Goal: Task Accomplishment & Management: Manage account settings

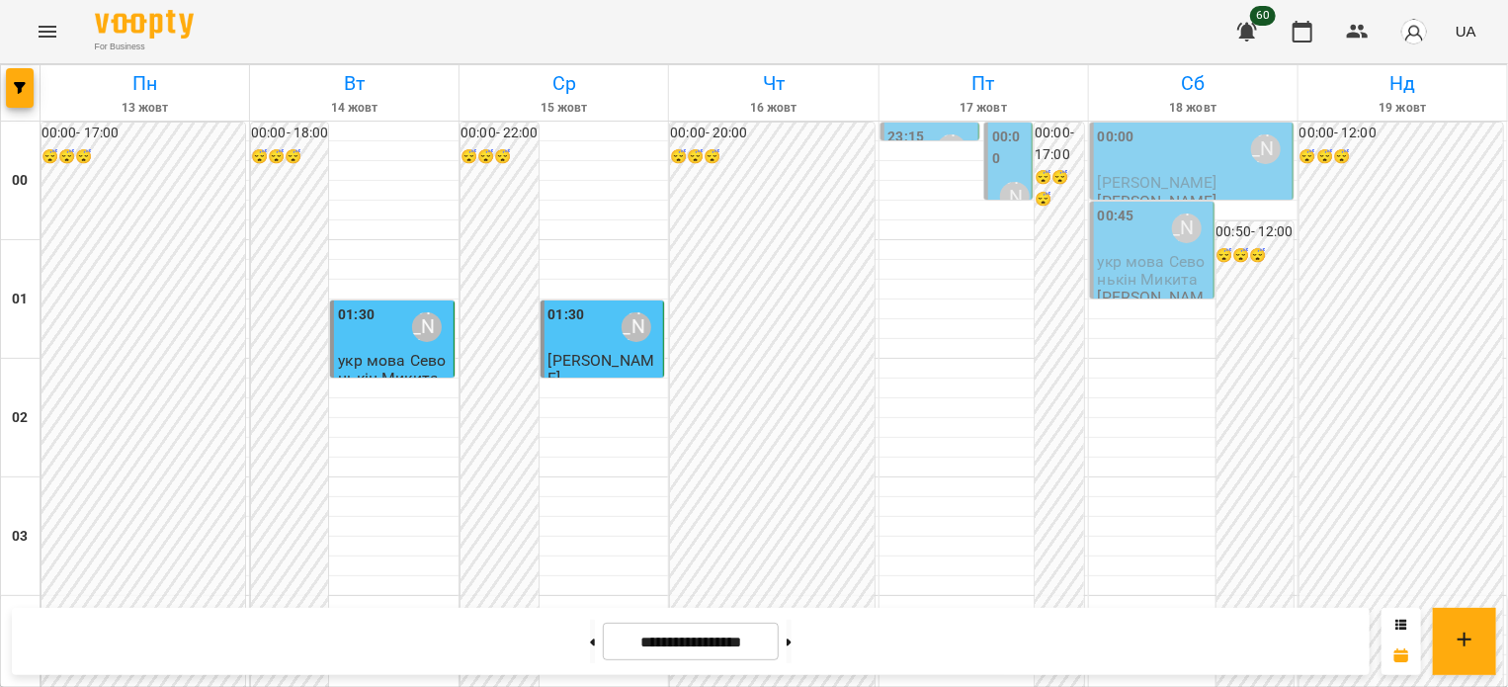
scroll to position [1779, 0]
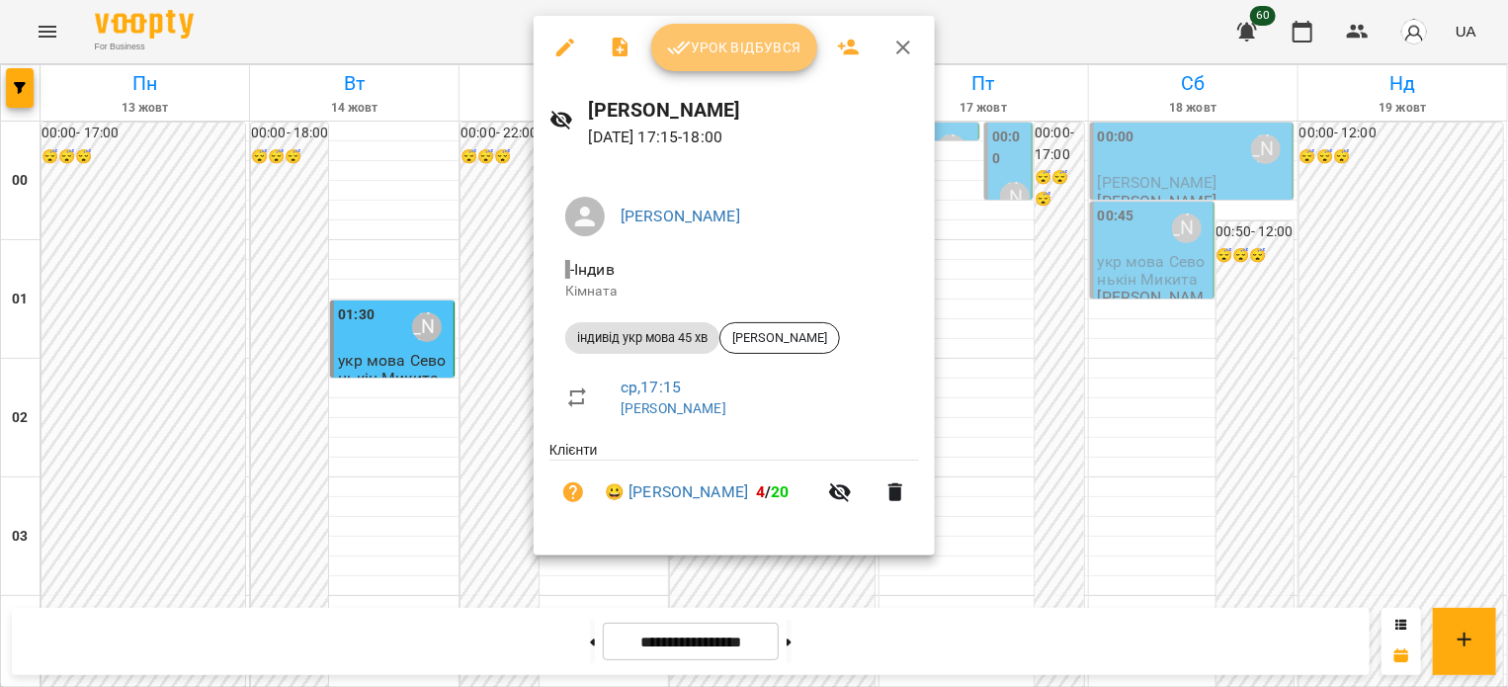
click at [706, 43] on span "Урок відбувся" at bounding box center [734, 48] width 134 height 24
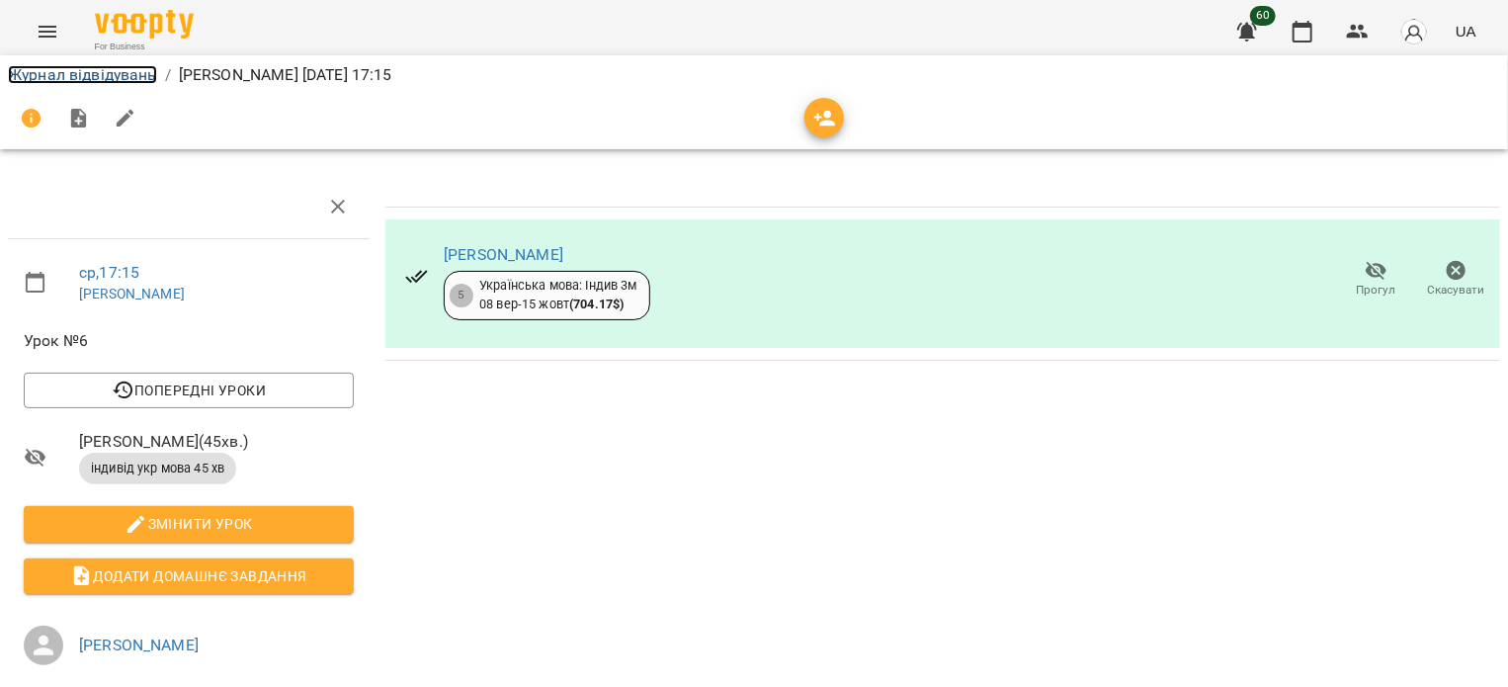
click at [76, 79] on link "Журнал відвідувань" at bounding box center [82, 74] width 149 height 19
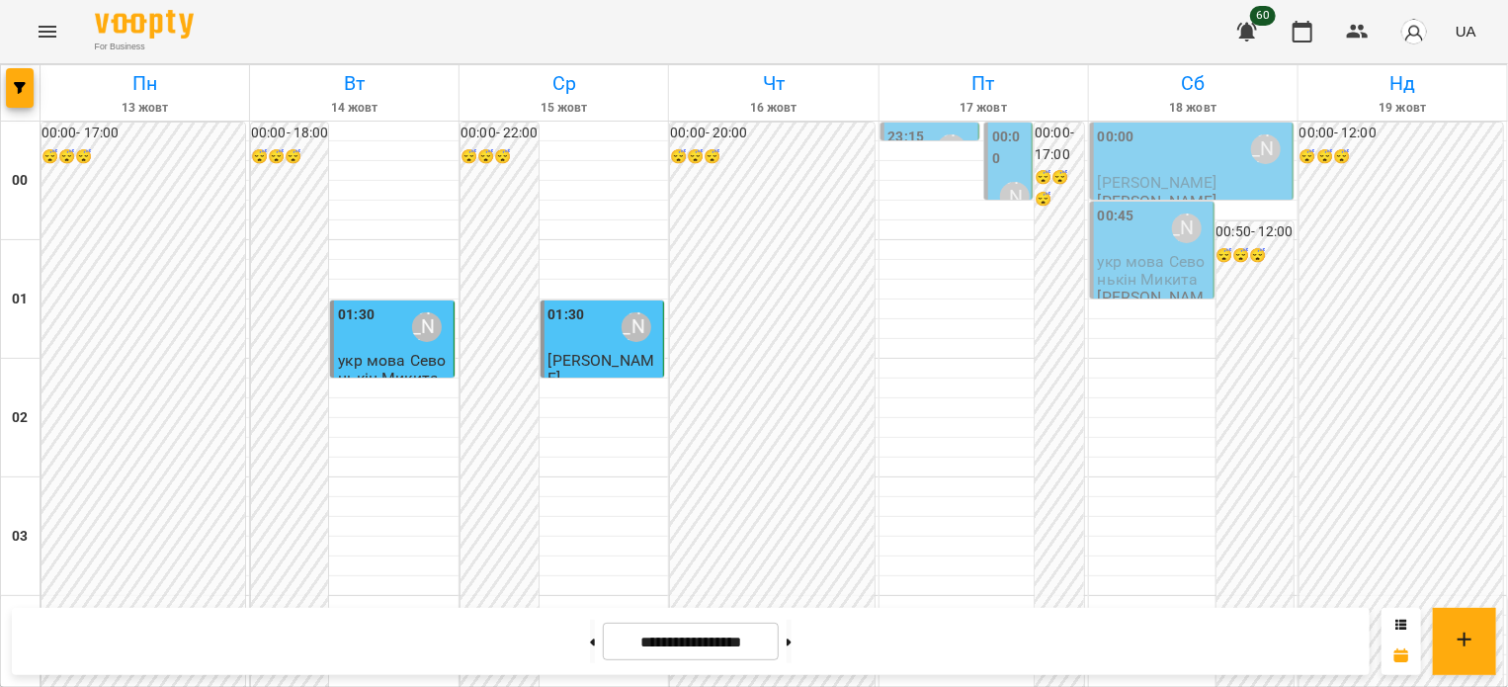
scroll to position [1974, 0]
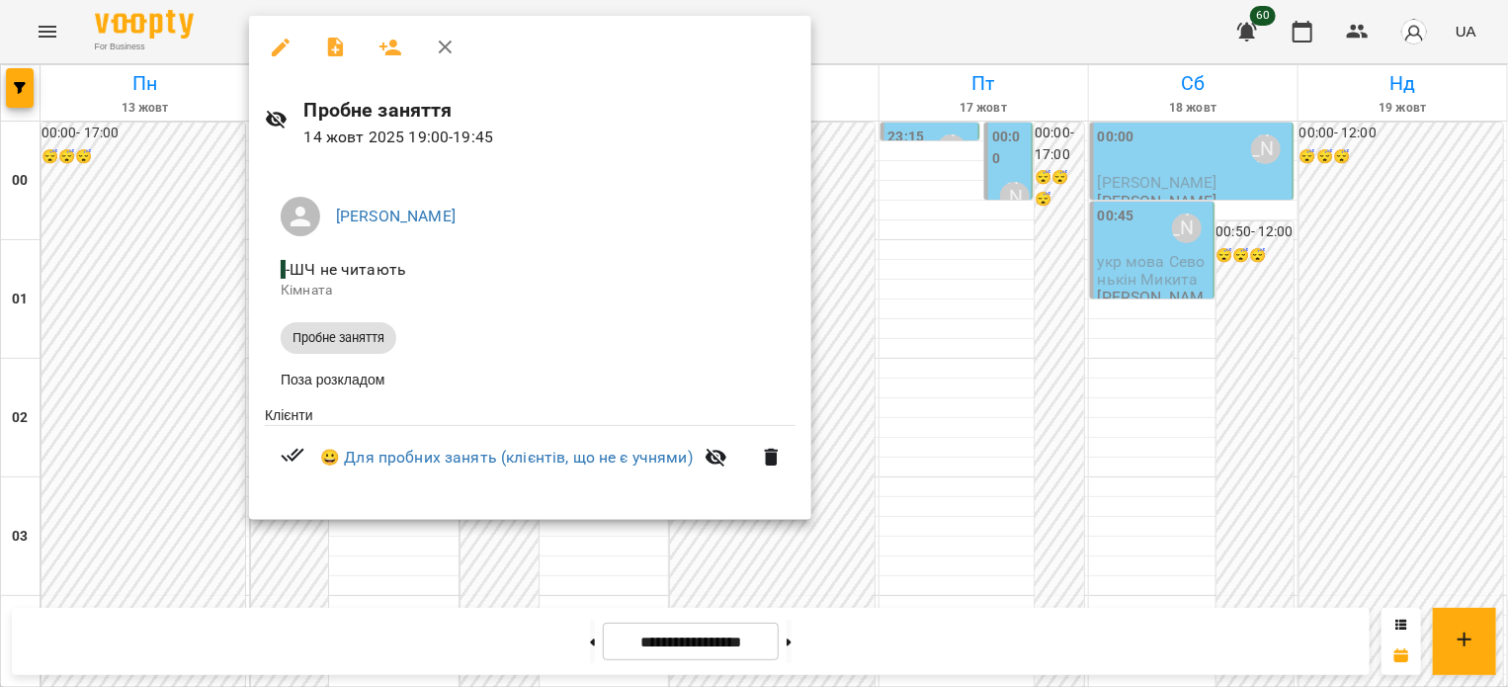
click at [446, 56] on icon "button" at bounding box center [446, 48] width 24 height 24
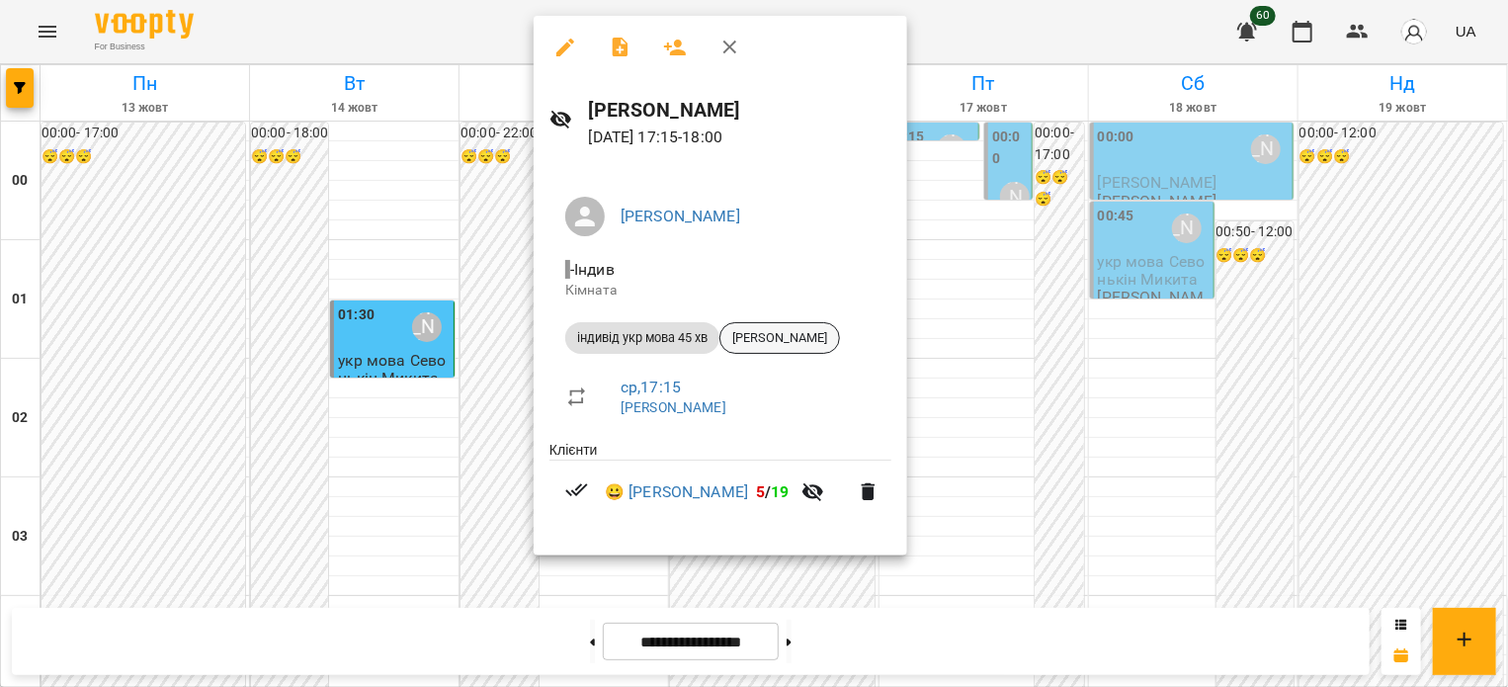
click at [771, 331] on span "[PERSON_NAME]" at bounding box center [779, 338] width 119 height 18
